Goal: Transaction & Acquisition: Purchase product/service

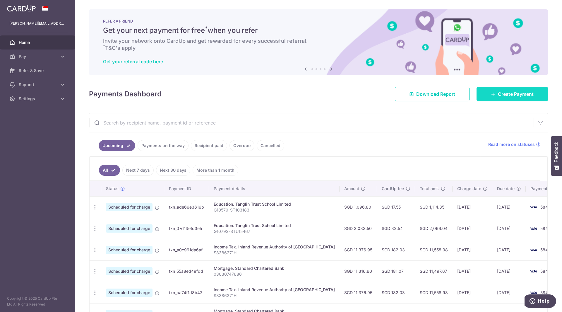
click at [511, 97] on span "Create Payment" at bounding box center [516, 93] width 36 height 7
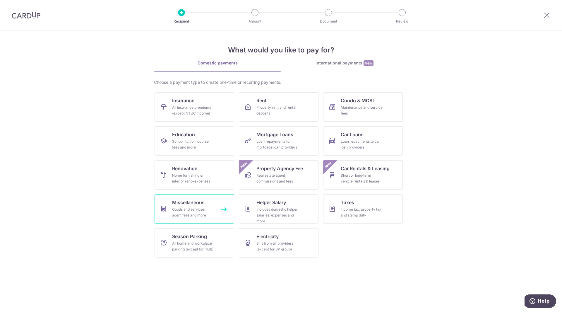
click at [196, 209] on div "Goods and services, agent fees and more" at bounding box center [193, 212] width 42 height 12
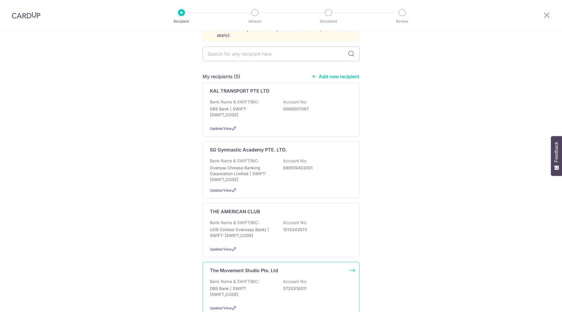
scroll to position [59, 0]
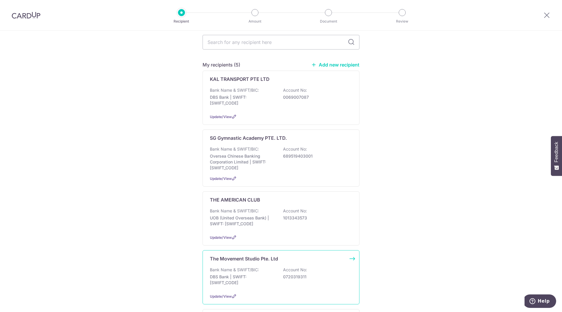
click at [253, 267] on p "Bank Name & SWIFT/BIC:" at bounding box center [234, 270] width 49 height 6
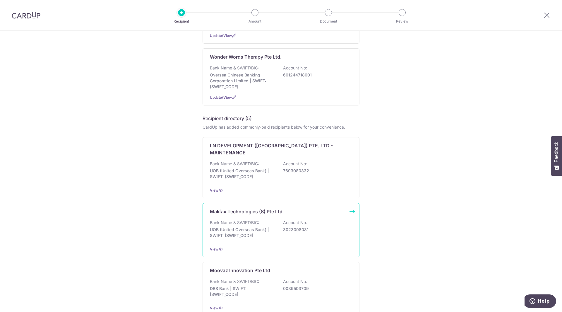
scroll to position [202, 0]
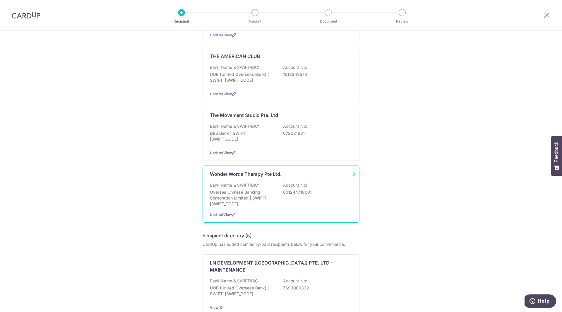
click at [256, 182] on p "Bank Name & SWIFT/BIC:" at bounding box center [234, 185] width 49 height 6
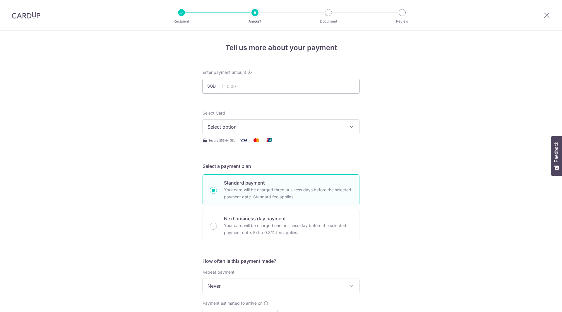
drag, startPoint x: 0, startPoint y: 0, endPoint x: 249, endPoint y: 84, distance: 262.7
click at [249, 84] on input "text" at bounding box center [281, 86] width 157 height 15
click at [292, 85] on input "text" at bounding box center [281, 86] width 157 height 15
type input "1,500.00"
click at [297, 132] on button "Select option" at bounding box center [281, 126] width 157 height 15
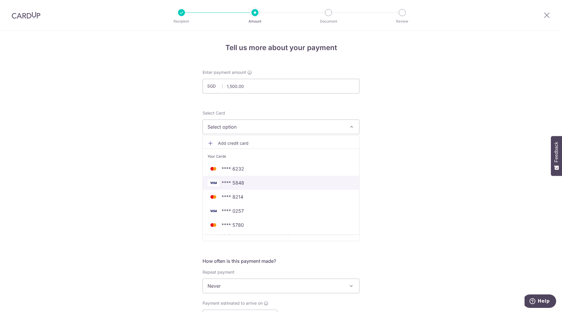
click at [258, 186] on link "**** 5848" at bounding box center [281, 183] width 156 height 14
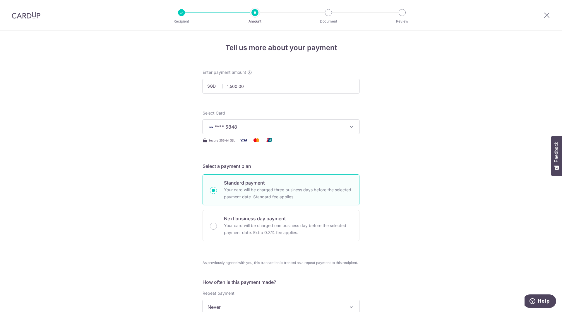
click at [445, 260] on div "Tell us more about your payment Enter payment amount SGD 1,500.00 1500.00 Selec…" at bounding box center [281, 306] width 562 height 551
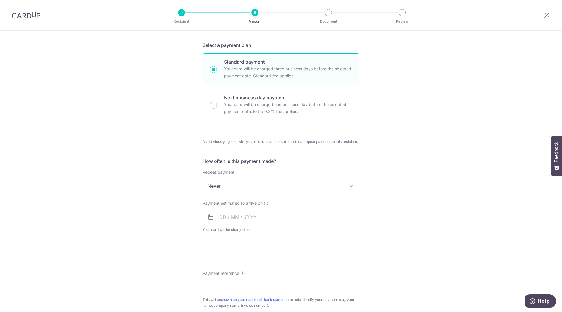
scroll to position [176, 0]
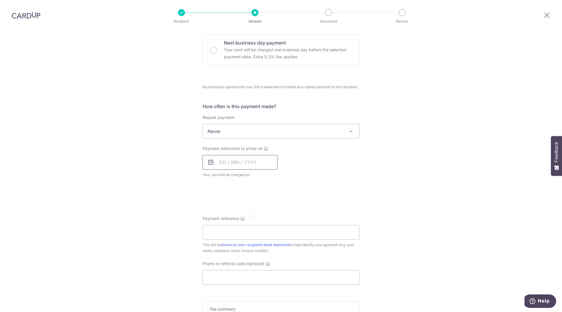
click at [220, 161] on input "text" at bounding box center [240, 162] width 75 height 15
click at [176, 201] on div "Tell us more about your payment Enter payment amount SGD 1,500.00 1500.00 Selec…" at bounding box center [281, 130] width 562 height 551
click at [208, 163] on icon at bounding box center [210, 162] width 7 height 7
click at [221, 165] on input "text" at bounding box center [240, 162] width 75 height 15
click at [248, 216] on link "8" at bounding box center [249, 215] width 9 height 9
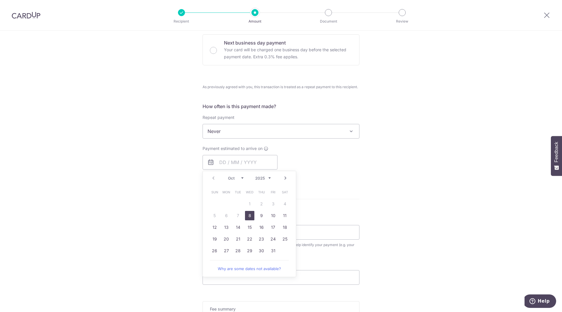
type input "08/10/2025"
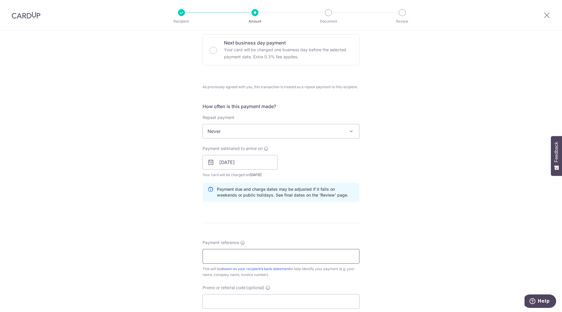
click at [244, 255] on input "Payment reference" at bounding box center [281, 256] width 157 height 15
paste input "0002804"
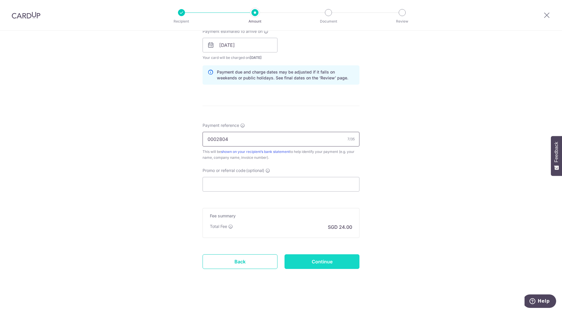
type input "0002804"
click at [323, 264] on input "Continue" at bounding box center [322, 261] width 75 height 15
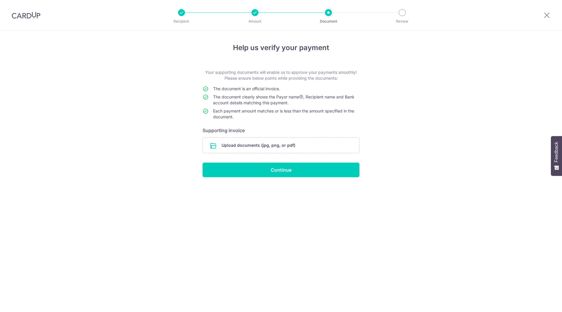
click at [226, 147] on input "file" at bounding box center [281, 145] width 156 height 15
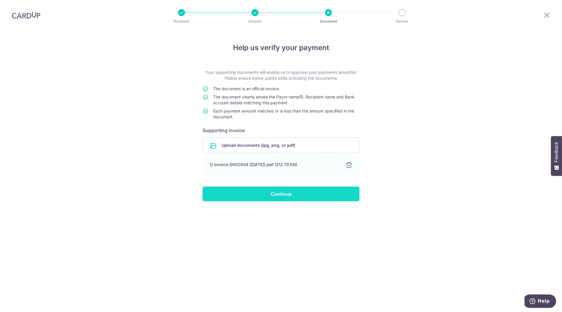
click at [317, 196] on input "Continue" at bounding box center [281, 193] width 157 height 15
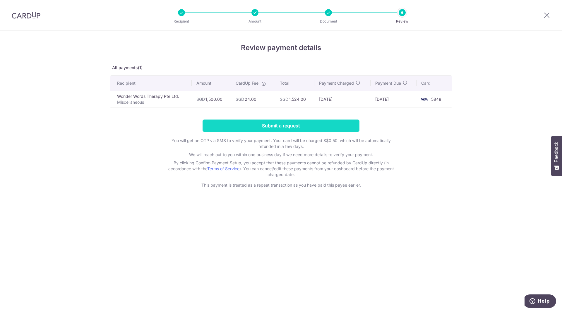
click at [267, 124] on input "Submit a request" at bounding box center [281, 125] width 157 height 12
